Goal: Check status: Check status

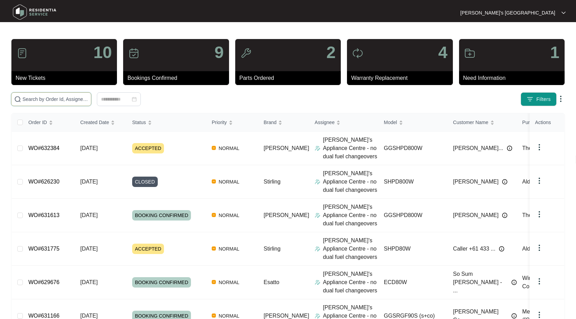
click at [51, 98] on input "text" at bounding box center [55, 100] width 66 height 8
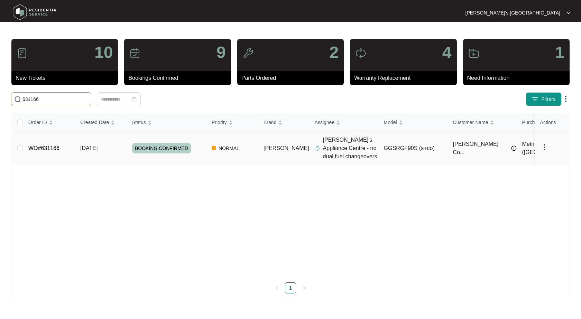
type input "631166"
click at [50, 147] on link "WO#631166" at bounding box center [43, 148] width 31 height 6
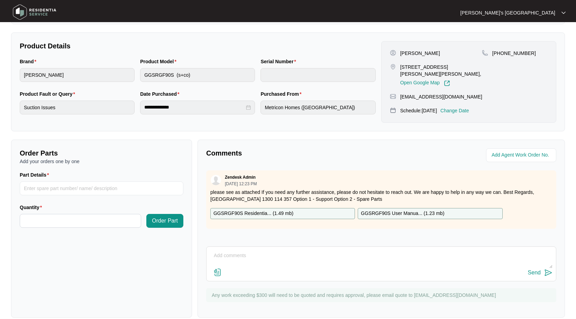
scroll to position [140, 0]
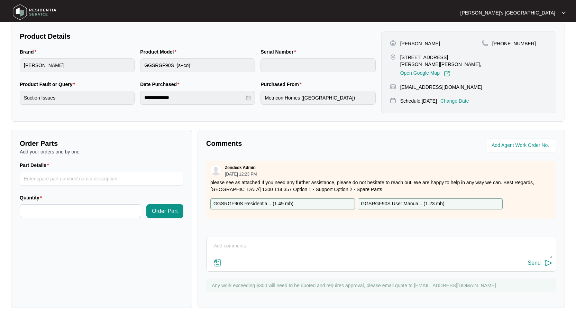
click at [265, 253] on textarea at bounding box center [381, 250] width 343 height 18
paste textarea "Tested Rangehood Motor working OK No fault found with rangehood Airflow OK with…"
type textarea "Tested Rangehood Motor working OK No fault found with rangehood Airflow OK with…"
click at [540, 264] on div "Send" at bounding box center [534, 263] width 13 height 6
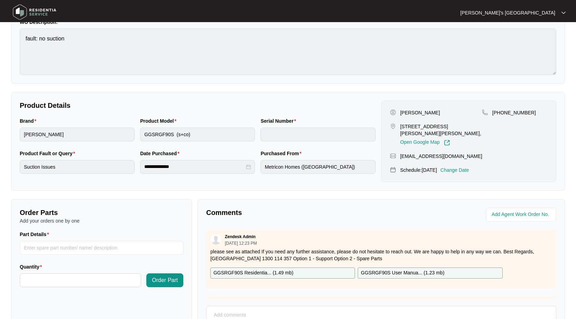
scroll to position [0, 0]
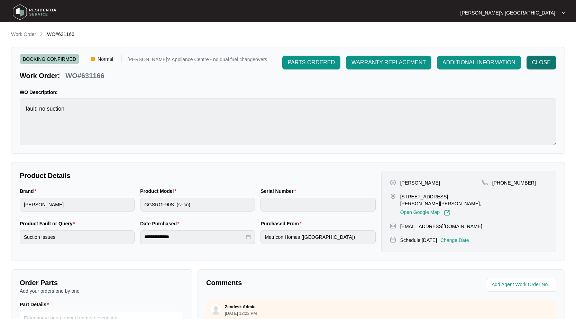
click at [546, 64] on span "CLOSE" at bounding box center [541, 62] width 19 height 8
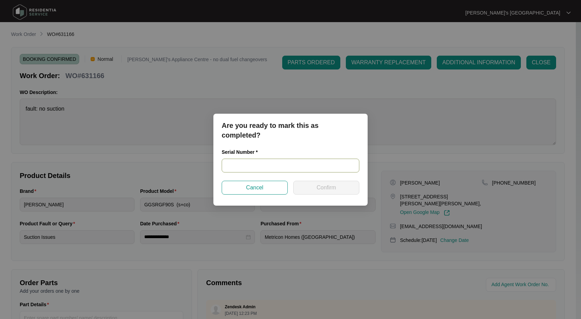
click at [298, 172] on input "text" at bounding box center [291, 166] width 138 height 14
paste input "RR0923001595"
type input "RR0923001595"
click at [325, 184] on span "Confirm" at bounding box center [326, 188] width 19 height 8
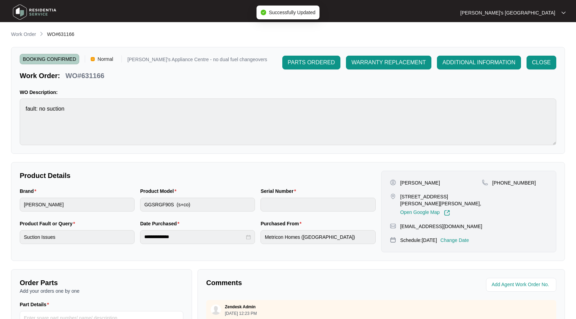
type input "RR0923001595"
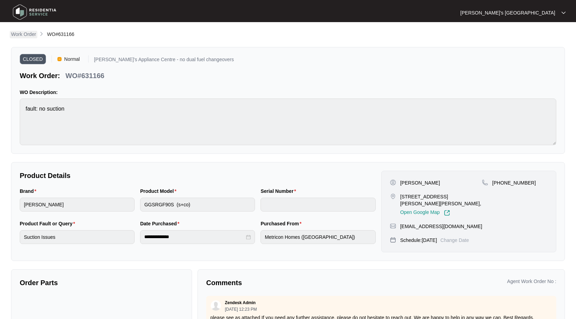
click at [30, 33] on p "Work Order" at bounding box center [23, 34] width 25 height 7
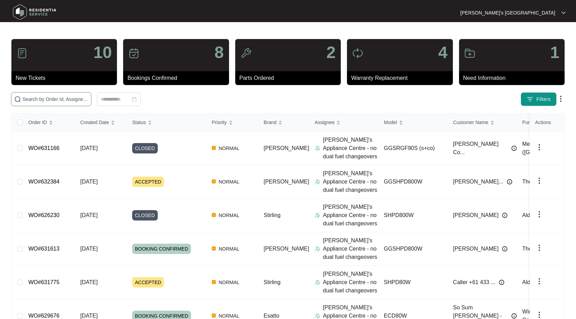
click at [64, 101] on input "text" at bounding box center [55, 100] width 66 height 8
paste input "626503"
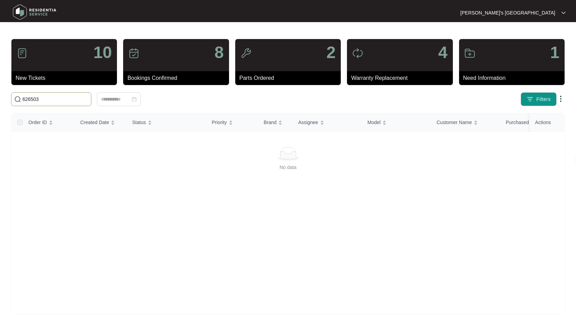
type input "626503"
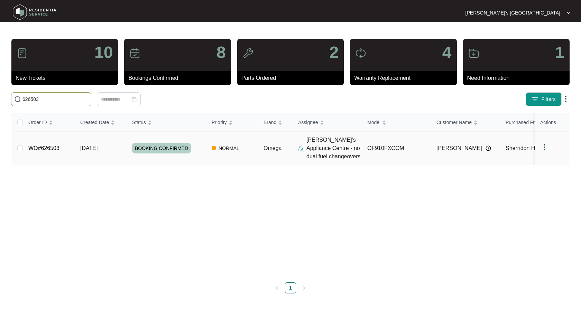
click at [47, 150] on link "WO#626503" at bounding box center [43, 148] width 31 height 6
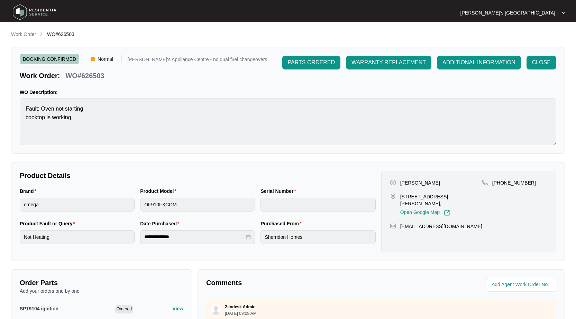
click at [535, 70] on div "PARTS ORDERED WARRANTY REPLACEMENT ADDITIONAL INFORMATION CLOSE" at bounding box center [419, 68] width 274 height 25
click at [535, 66] on span "CLOSE" at bounding box center [541, 62] width 19 height 8
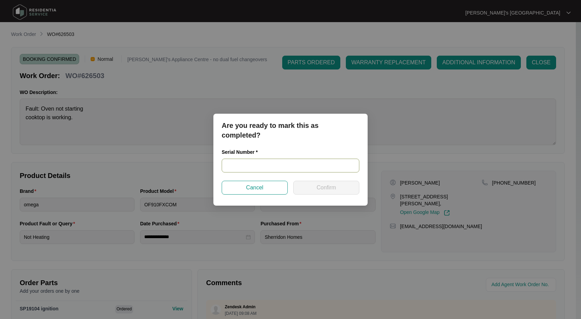
click at [264, 169] on input "text" at bounding box center [291, 166] width 138 height 14
paste input "900045742403000040"
type input "900045742403000040"
click at [334, 182] on button "Confirm" at bounding box center [326, 188] width 66 height 14
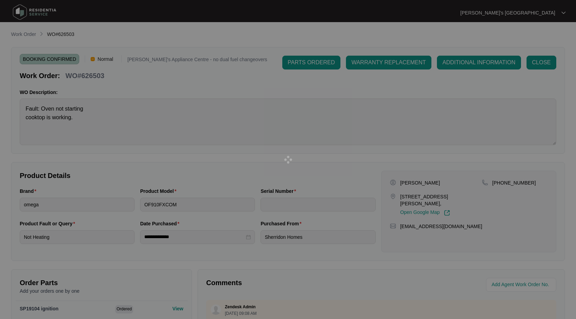
type input "900045742403000040"
